Goal: Information Seeking & Learning: Learn about a topic

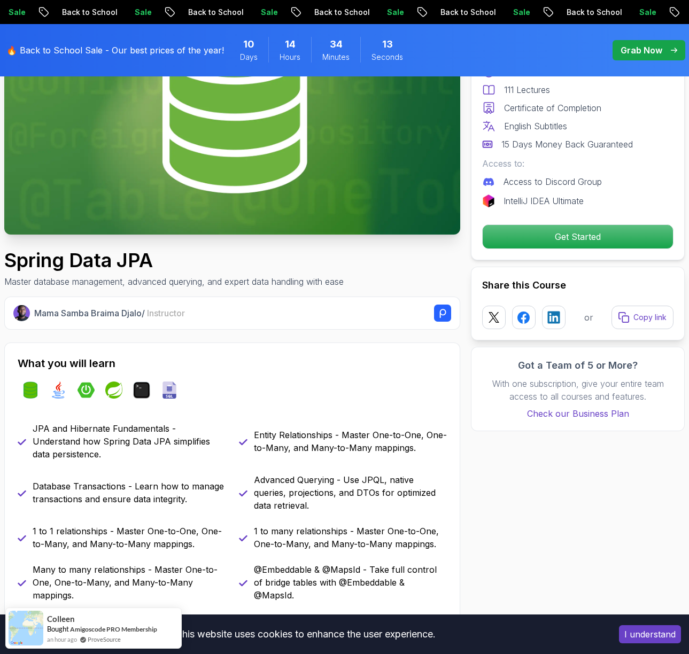
scroll to position [393, 0]
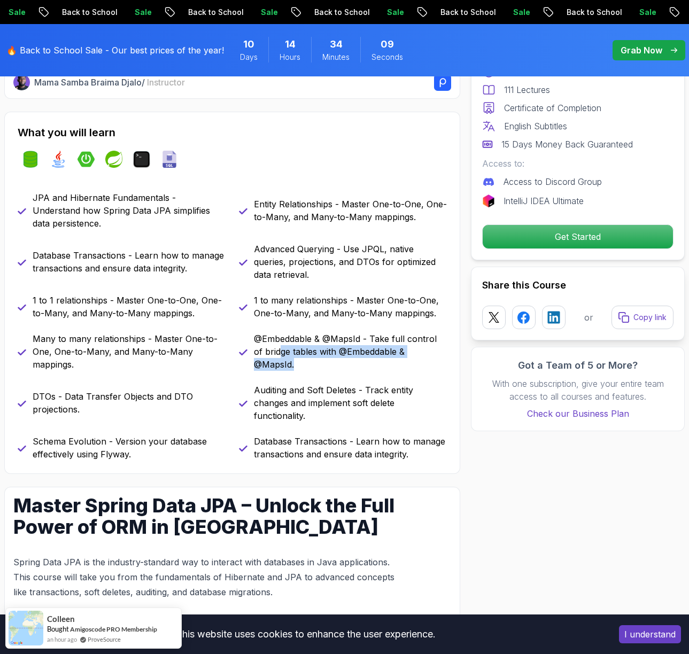
drag, startPoint x: 269, startPoint y: 357, endPoint x: 415, endPoint y: 377, distance: 147.6
click at [415, 376] on div "JPA and Hibernate Fundamentals - Understand how Spring Data JPA simplifies data…" at bounding box center [232, 325] width 429 height 269
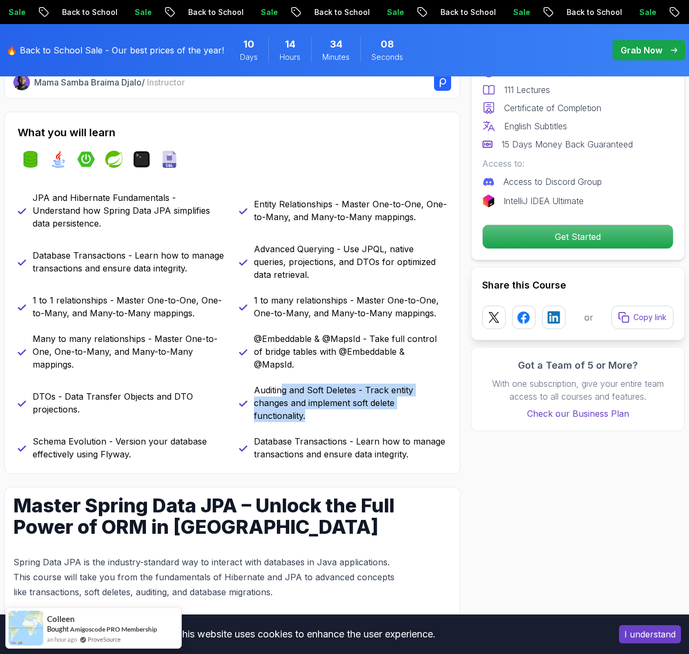
drag, startPoint x: 283, startPoint y: 391, endPoint x: 398, endPoint y: 419, distance: 118.7
click at [398, 418] on p "Auditing and Soft Deletes - Track entity changes and implement soft delete func…" at bounding box center [350, 403] width 193 height 38
click at [402, 419] on p "Auditing and Soft Deletes - Track entity changes and implement soft delete func…" at bounding box center [350, 403] width 193 height 38
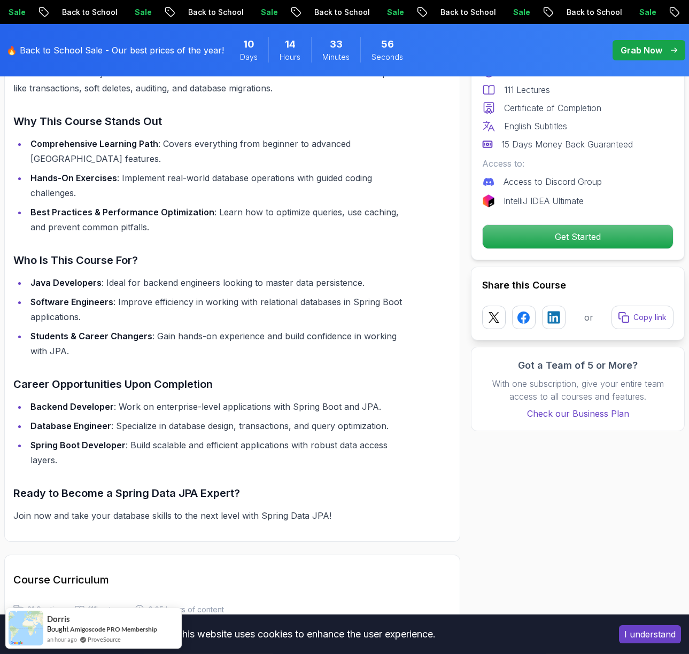
scroll to position [897, 0]
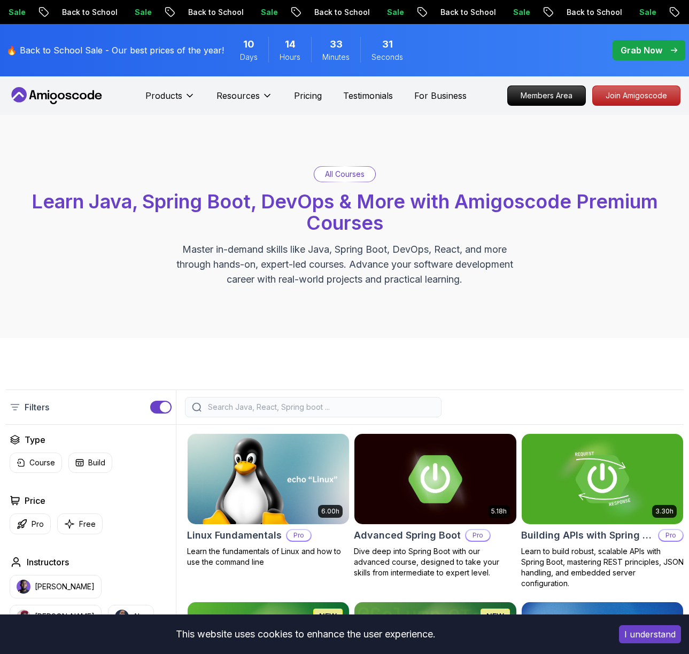
click at [638, 52] on p "Grab Now" at bounding box center [641, 50] width 42 height 13
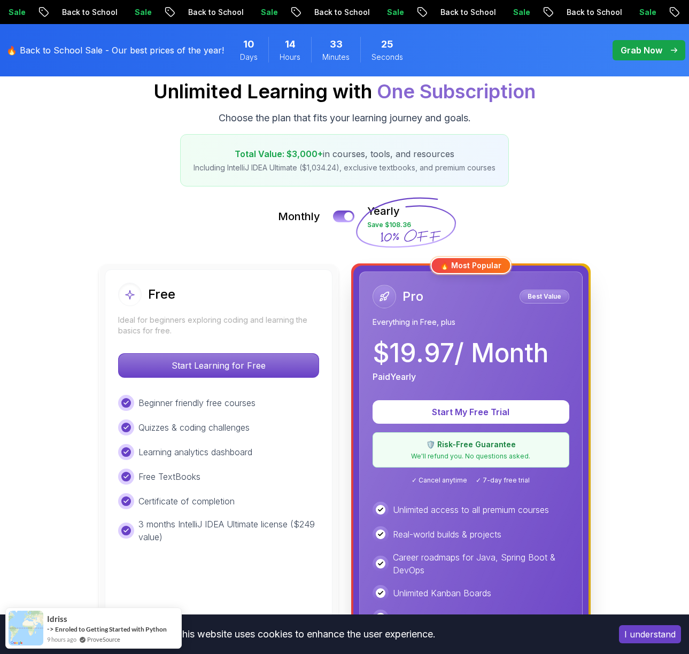
scroll to position [188, 0]
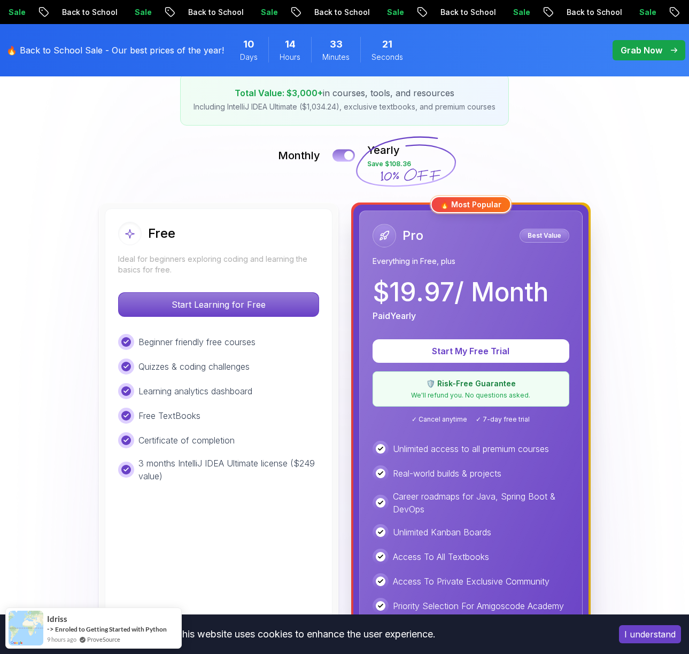
click at [339, 155] on button at bounding box center [343, 155] width 22 height 12
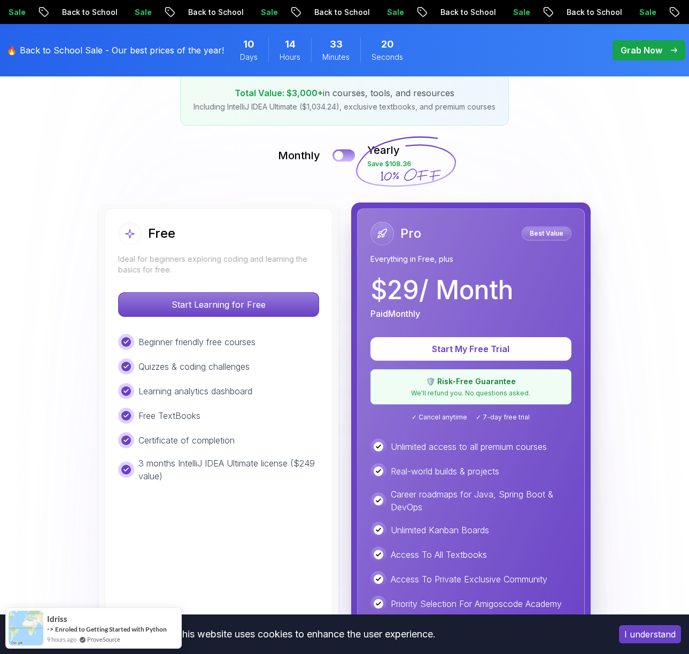
click at [342, 154] on div at bounding box center [338, 155] width 9 height 9
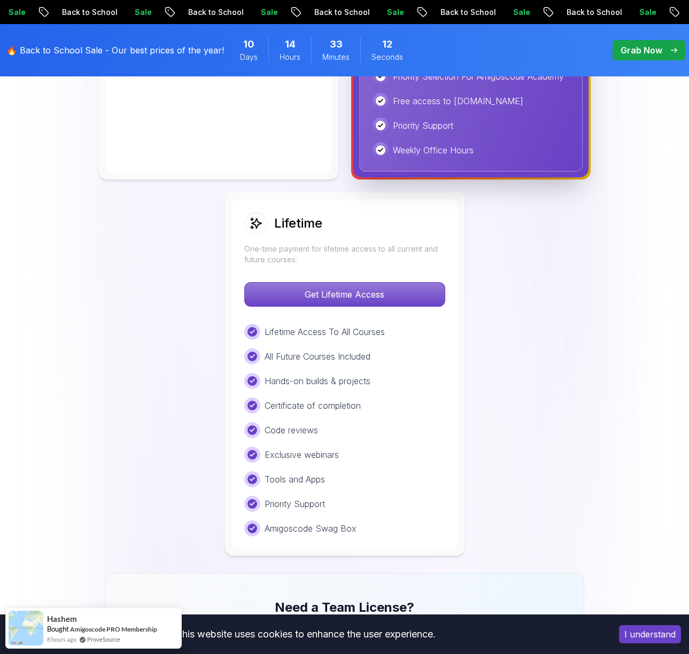
scroll to position [778, 0]
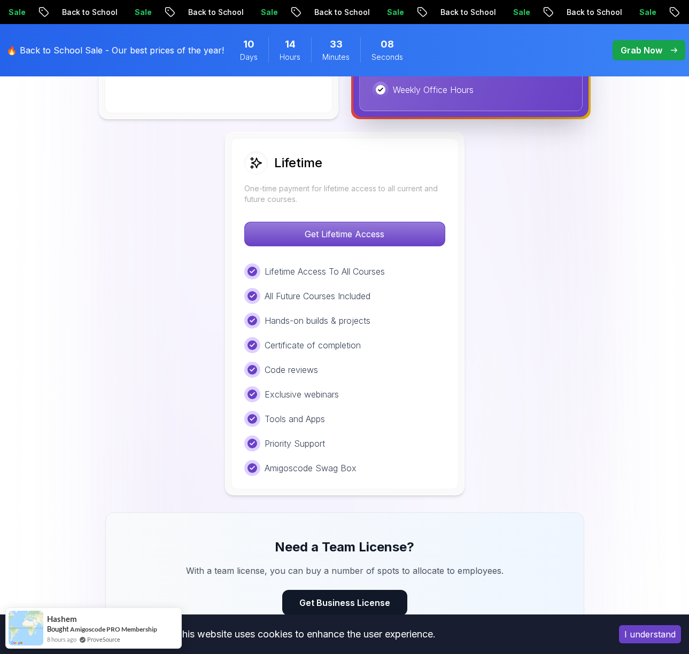
click at [634, 248] on div "Free Ideal for beginners exploring coding and learning the basics for free. Sta…" at bounding box center [344, 54] width 678 height 882
